Goal: Transaction & Acquisition: Purchase product/service

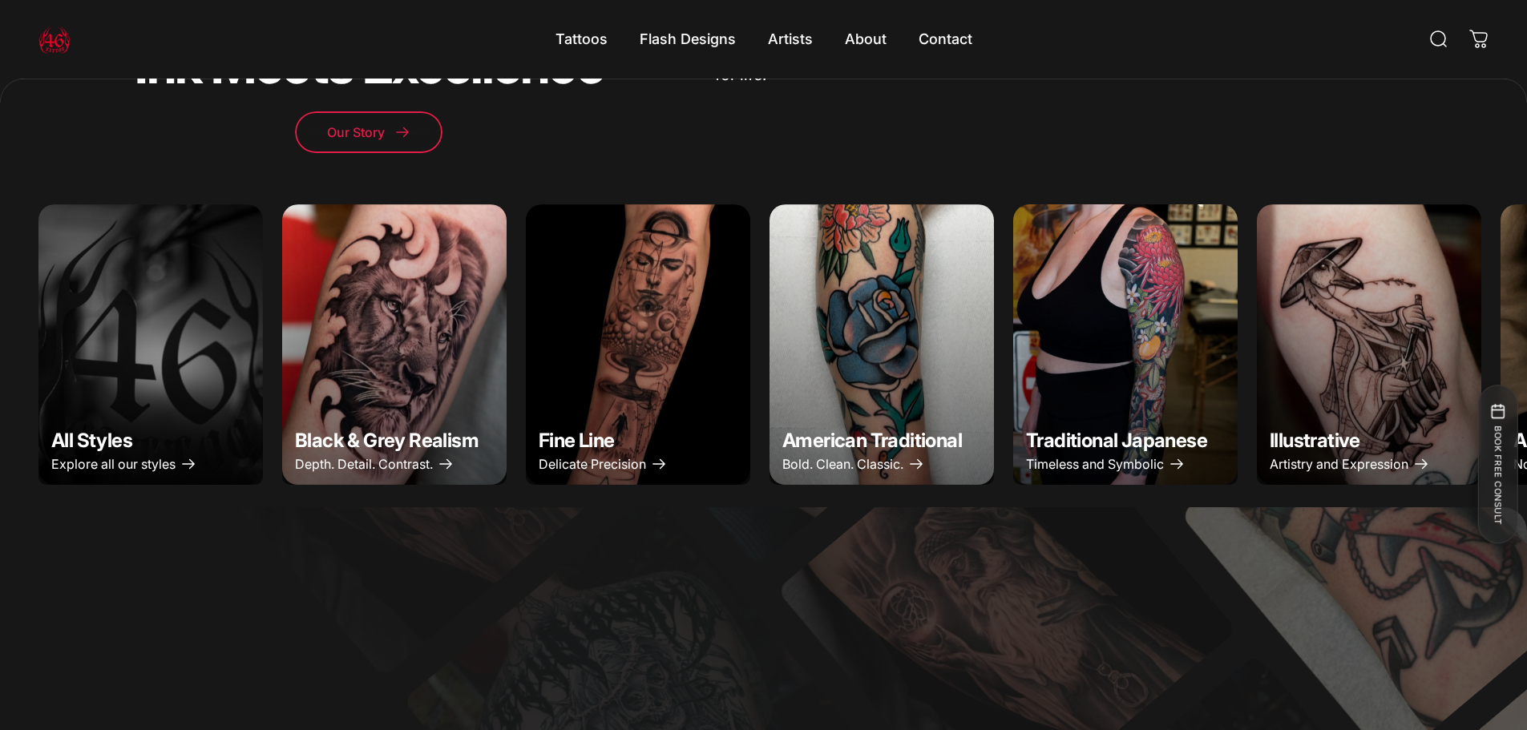
scroll to position [798, 0]
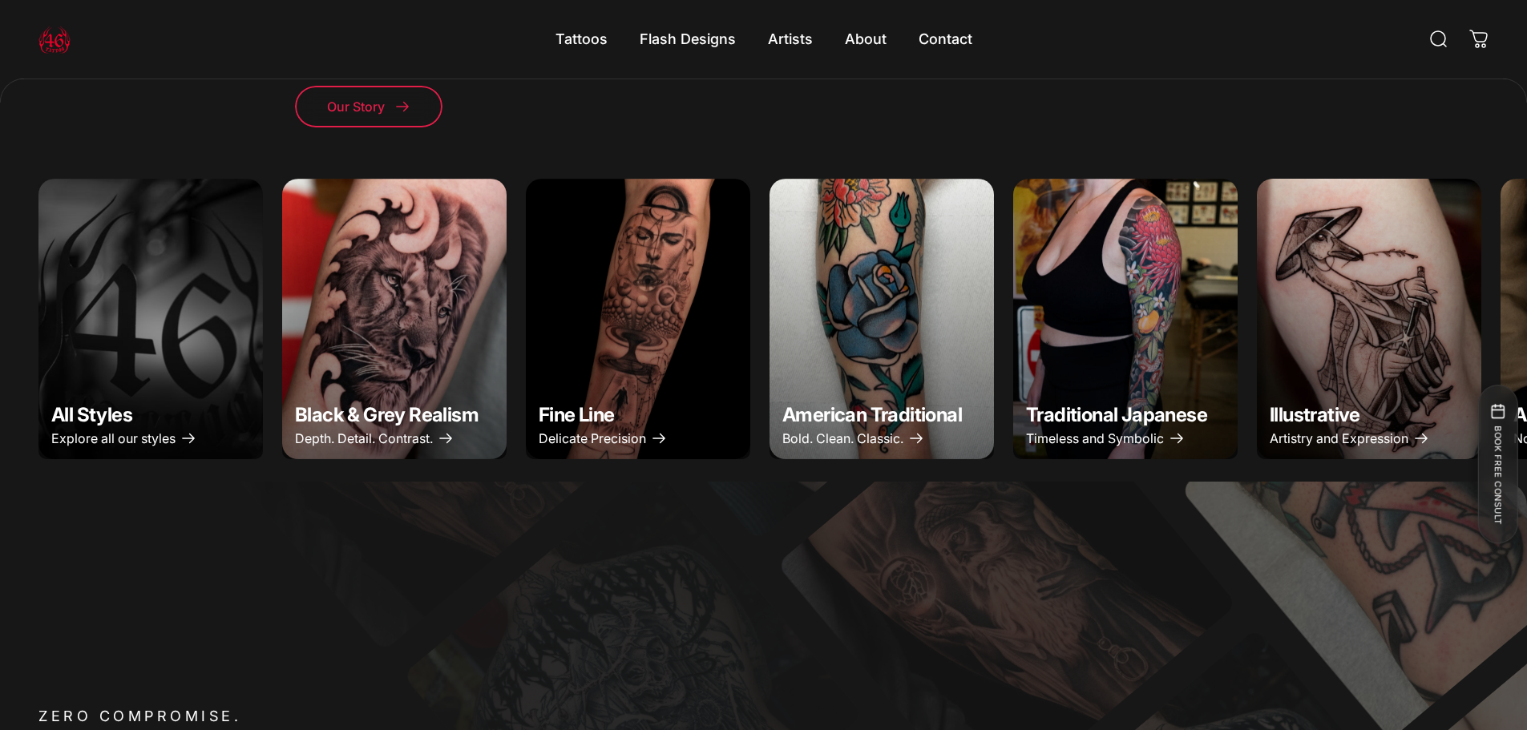
click at [1345, 386] on img "Illustrative" at bounding box center [1369, 319] width 236 height 295
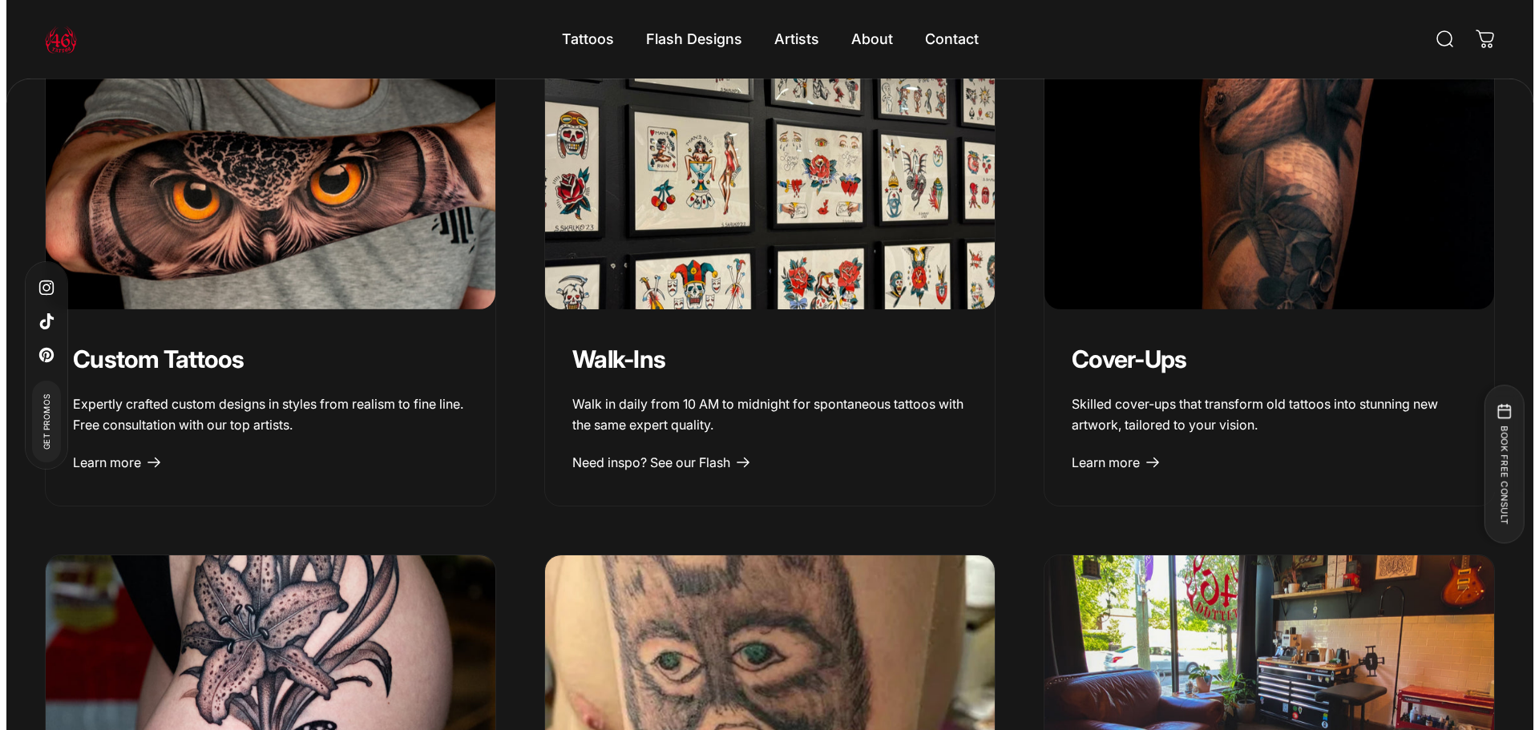
scroll to position [1920, 0]
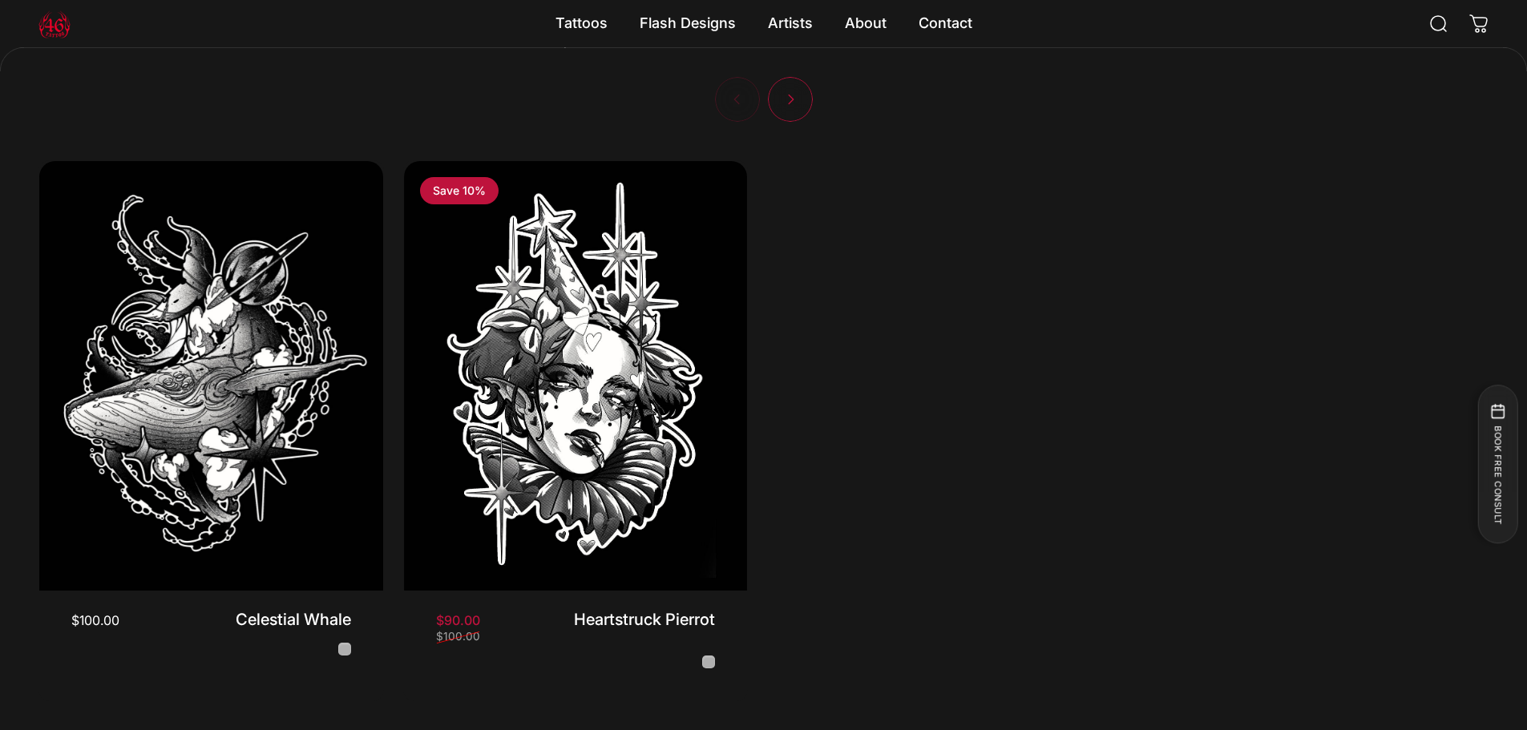
scroll to position [4810, 0]
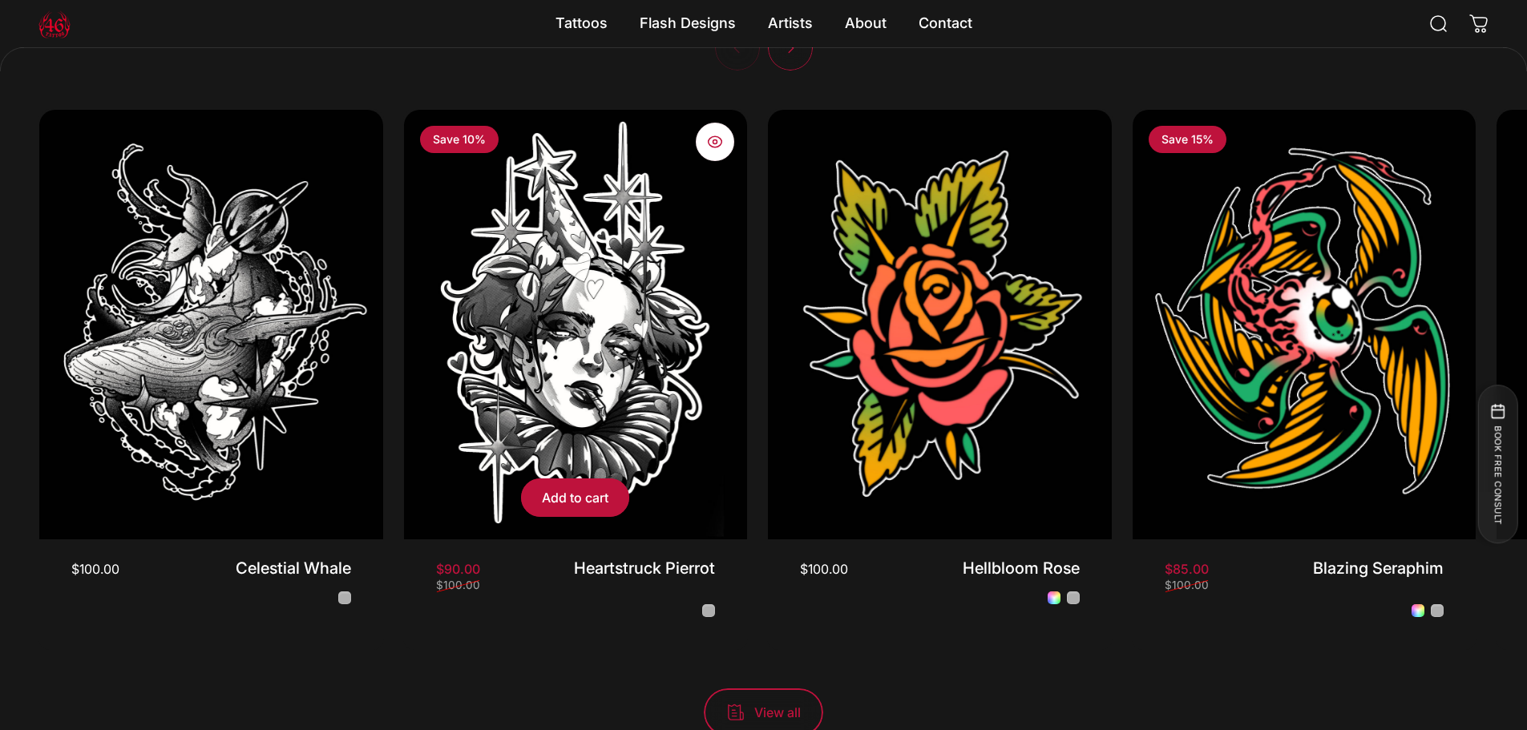
click at [580, 316] on img "Heartstruck Pierrot" at bounding box center [575, 324] width 361 height 451
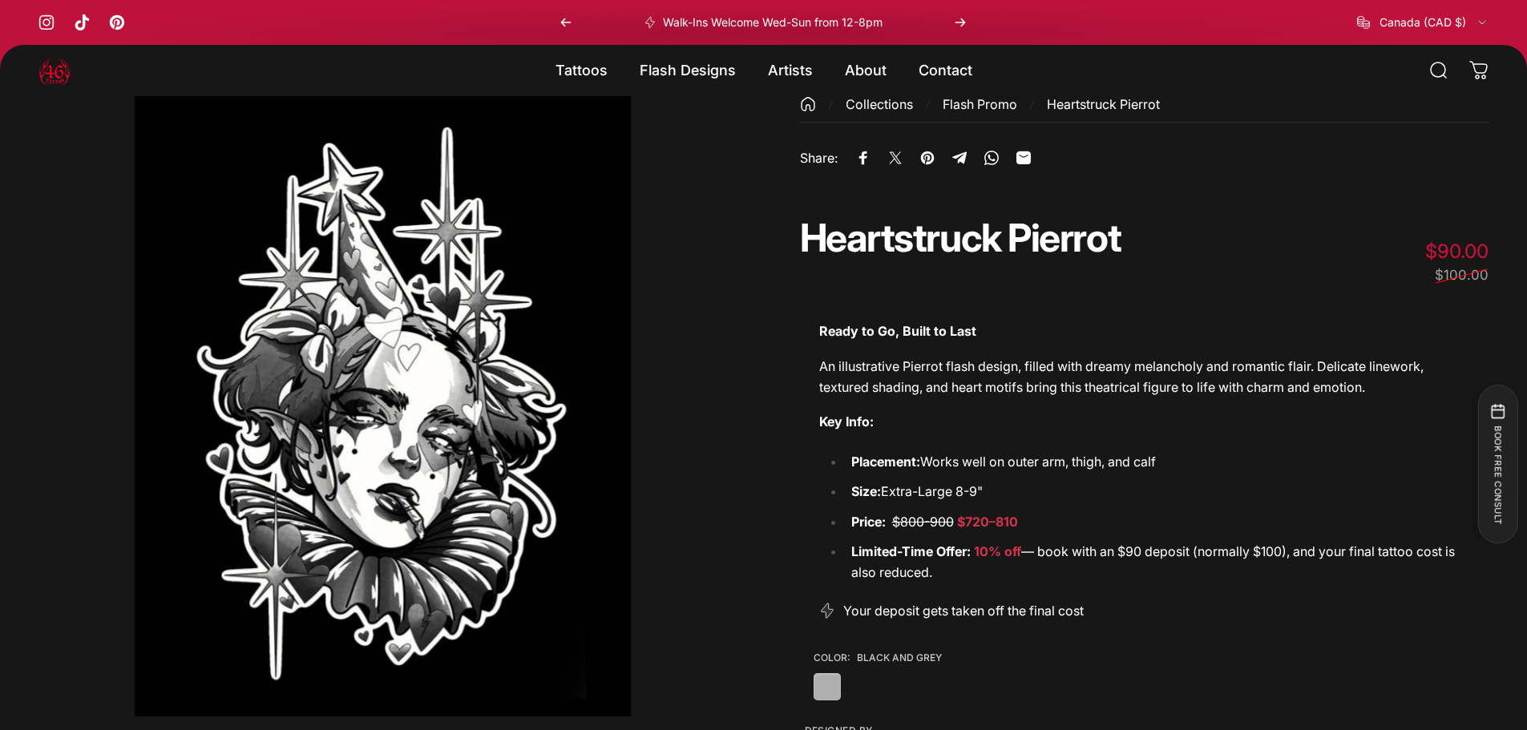
drag, startPoint x: 448, startPoint y: 354, endPoint x: 642, endPoint y: 230, distance: 229.9
click at [670, 232] on button "Open media 1 in modal" at bounding box center [382, 406] width 689 height 620
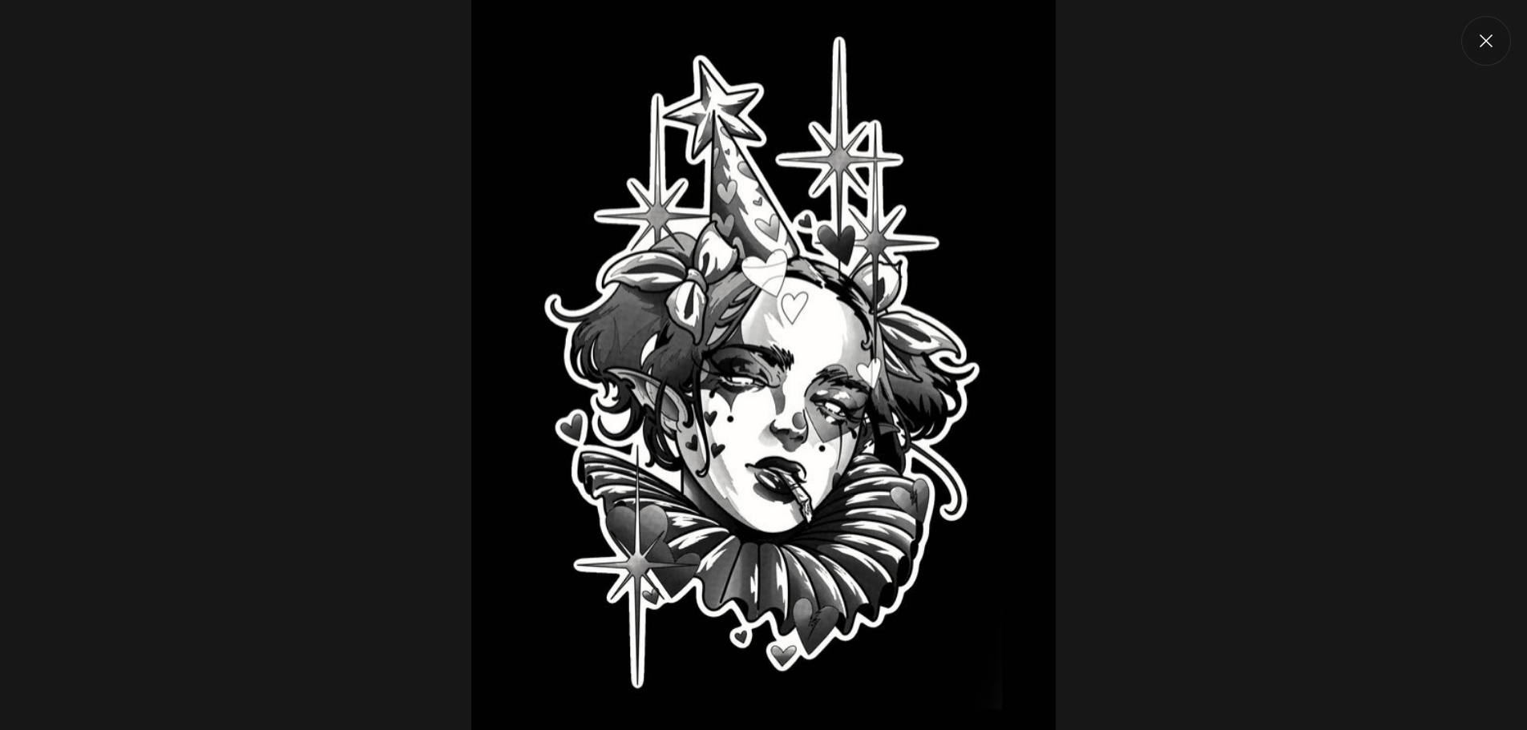
click at [471, 390] on img at bounding box center [763, 365] width 584 height 730
click at [1497, 44] on button "Close" at bounding box center [1486, 41] width 50 height 50
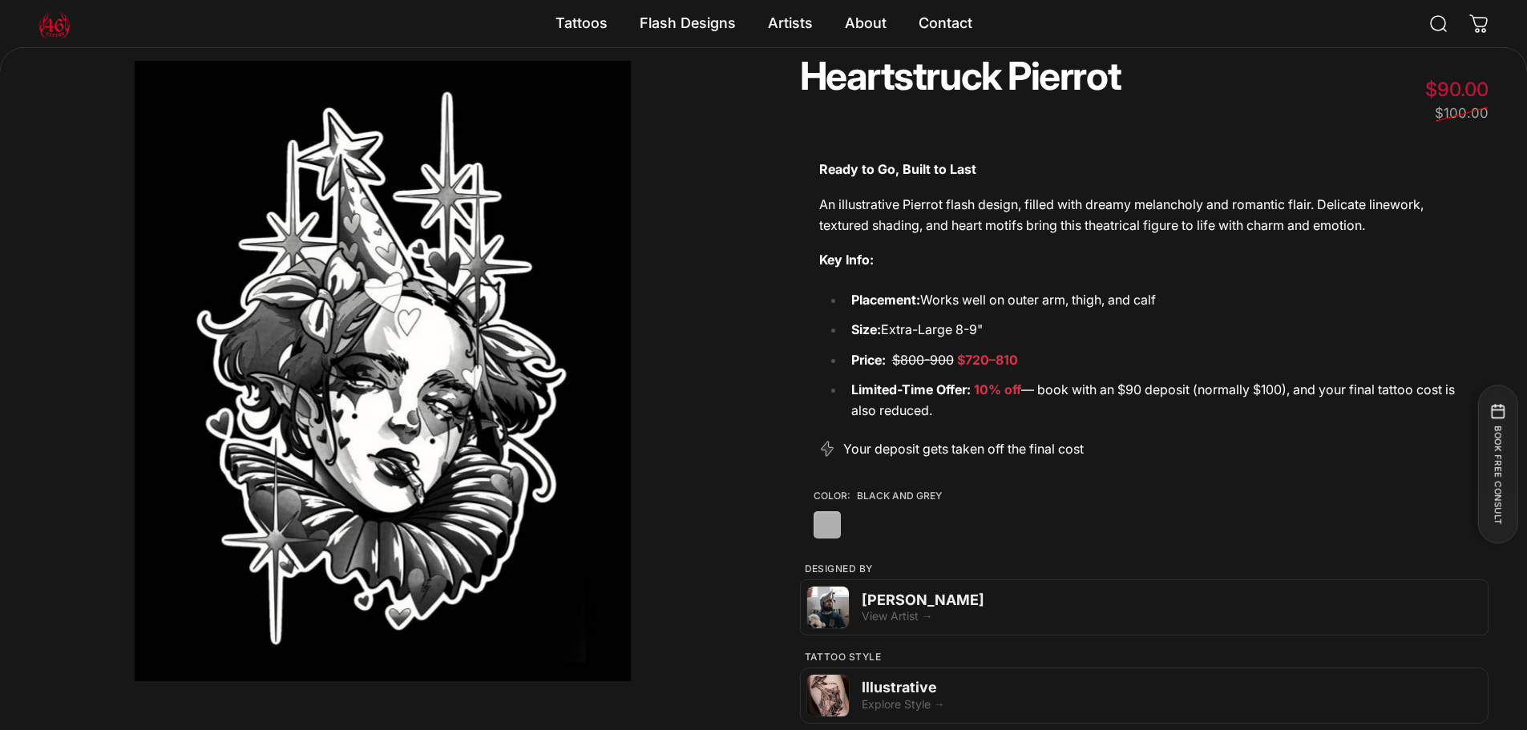
scroll to position [156, 0]
drag, startPoint x: 1025, startPoint y: 362, endPoint x: 956, endPoint y: 363, distance: 69.8
click at [956, 363] on li "Price: $800-900 $720–810" at bounding box center [1157, 362] width 625 height 21
